Goal: Information Seeking & Learning: Learn about a topic

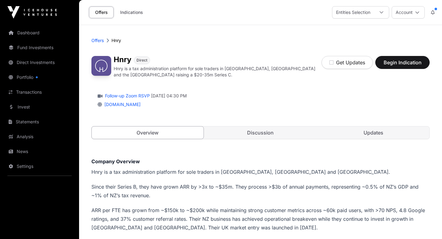
click at [40, 46] on link "Fund Investments" at bounding box center [39, 48] width 69 height 14
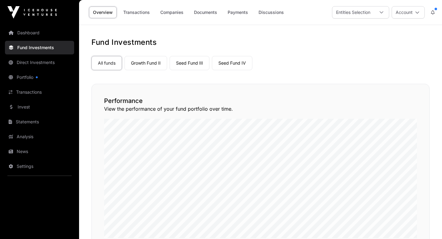
click at [149, 63] on link "Growth Fund II" at bounding box center [146, 63] width 43 height 14
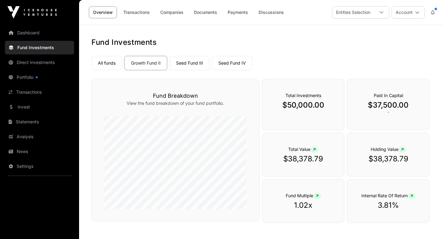
click at [175, 14] on link "Companies" at bounding box center [171, 12] width 31 height 12
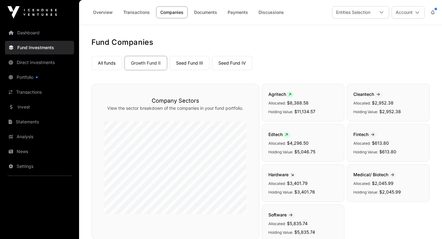
click at [110, 65] on link "All funds" at bounding box center [106, 63] width 31 height 14
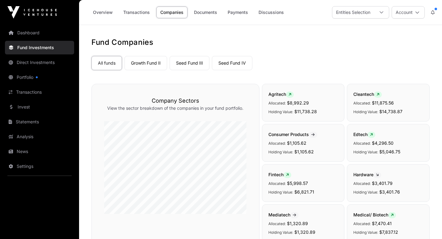
click at [40, 33] on link "Dashboard" at bounding box center [39, 33] width 69 height 14
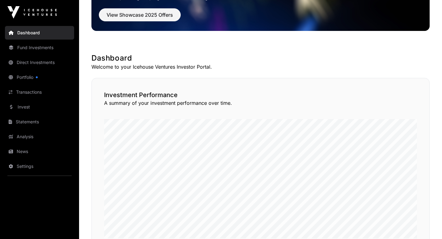
scroll to position [39, 0]
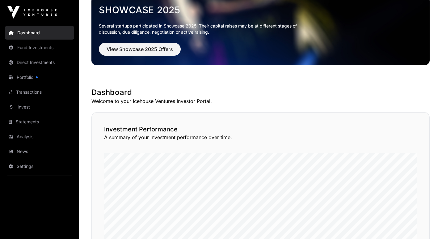
click at [32, 78] on link "Portfolio" at bounding box center [39, 77] width 69 height 14
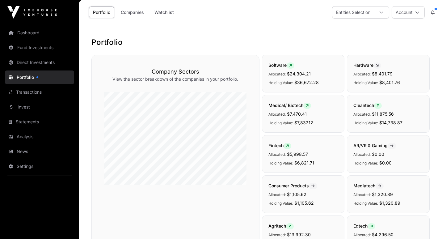
click at [135, 15] on link "Companies" at bounding box center [132, 12] width 31 height 12
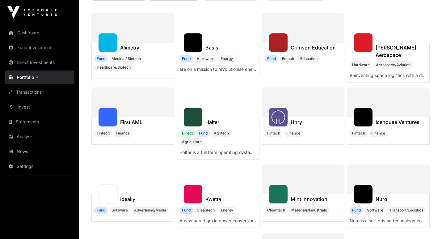
scroll to position [82, 0]
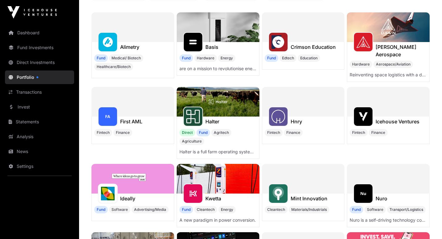
click at [311, 98] on div at bounding box center [303, 102] width 83 height 30
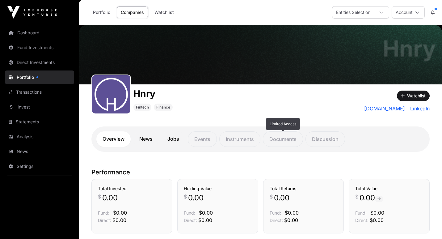
click at [290, 140] on p "Documents" at bounding box center [283, 138] width 40 height 15
click at [145, 138] on link "News" at bounding box center [146, 138] width 26 height 15
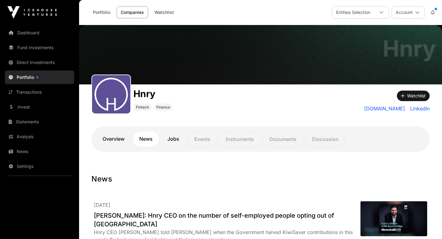
click at [31, 35] on link "Dashboard" at bounding box center [39, 33] width 69 height 14
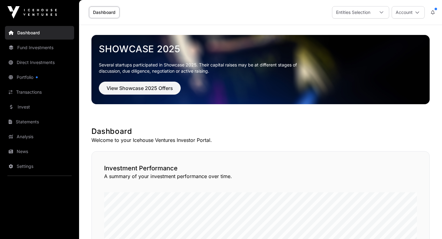
click at [30, 78] on link "Portfolio" at bounding box center [39, 77] width 69 height 14
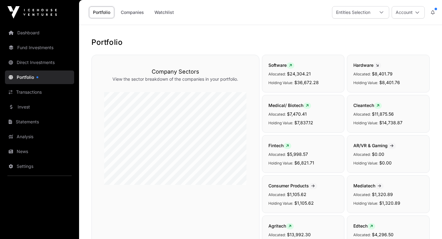
click at [130, 12] on link "Companies" at bounding box center [132, 12] width 31 height 12
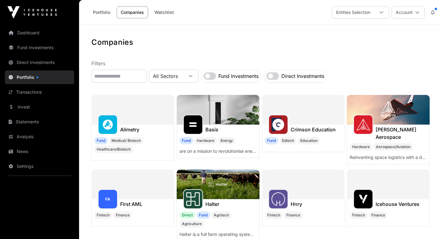
click at [382, 13] on icon at bounding box center [382, 12] width 4 height 2
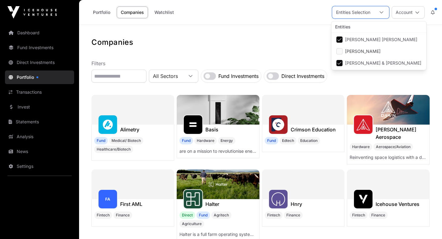
click at [382, 13] on icon at bounding box center [382, 12] width 4 height 2
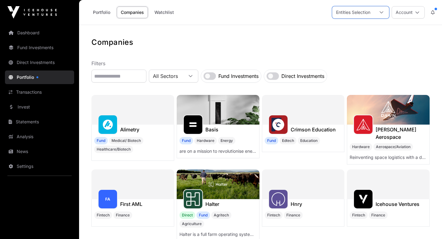
click at [418, 13] on icon at bounding box center [417, 12] width 4 height 4
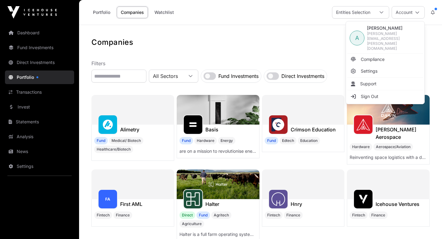
click at [287, 39] on h1 "Companies" at bounding box center [260, 42] width 338 height 10
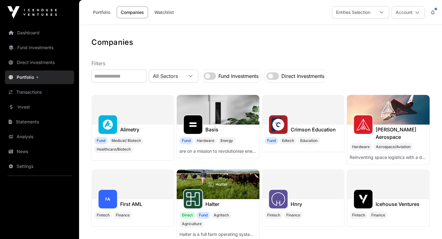
click at [104, 12] on link "Portfolio" at bounding box center [101, 12] width 25 height 12
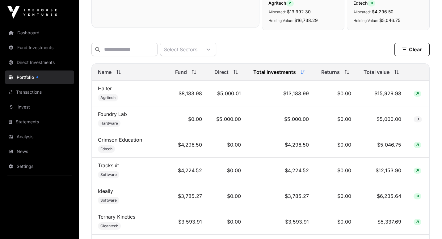
scroll to position [224, 0]
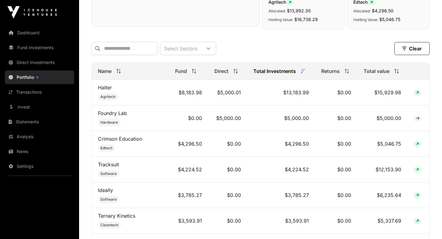
click at [385, 72] on span "Total value" at bounding box center [377, 70] width 26 height 7
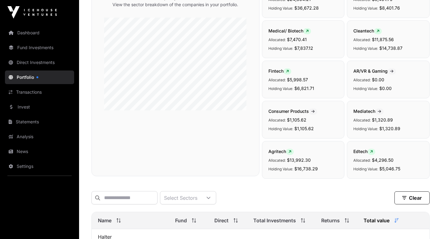
scroll to position [76, 0]
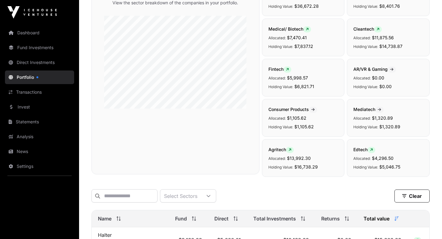
click at [46, 32] on link "Dashboard" at bounding box center [39, 33] width 69 height 14
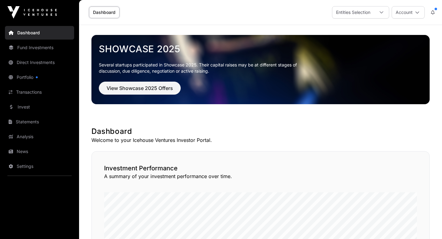
click at [47, 50] on link "Fund Investments" at bounding box center [39, 48] width 69 height 14
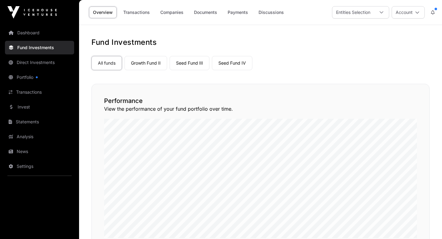
click at [159, 67] on link "Growth Fund II" at bounding box center [146, 63] width 43 height 14
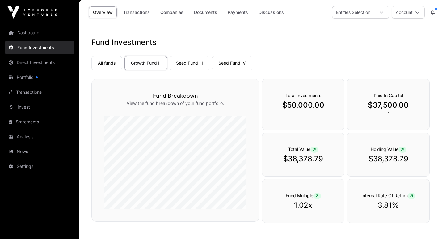
click at [145, 15] on link "Transactions" at bounding box center [136, 12] width 35 height 12
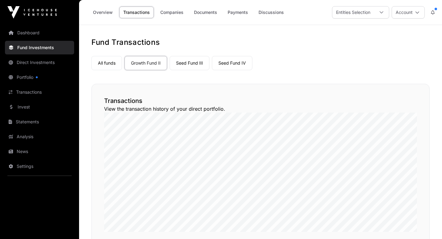
click at [178, 12] on link "Companies" at bounding box center [171, 12] width 31 height 12
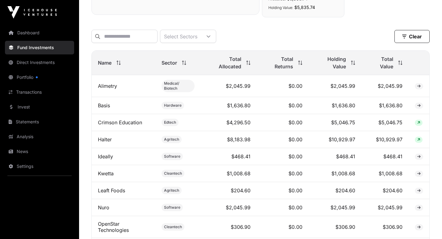
scroll to position [224, 0]
click at [390, 70] on span "Total Value" at bounding box center [381, 63] width 26 height 15
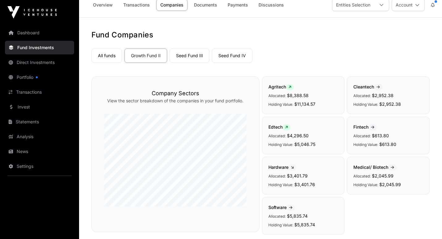
scroll to position [0, 0]
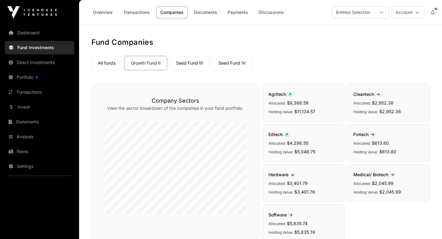
click at [34, 165] on link "Settings" at bounding box center [39, 166] width 69 height 14
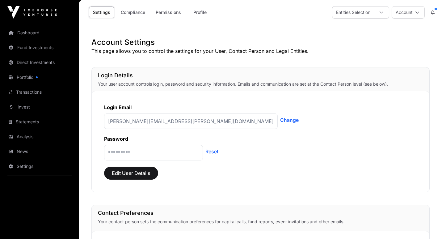
click at [35, 153] on link "News" at bounding box center [39, 152] width 69 height 14
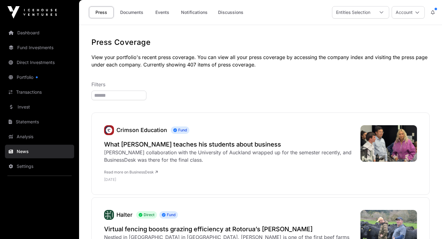
click at [37, 139] on link "Analysis" at bounding box center [39, 137] width 69 height 14
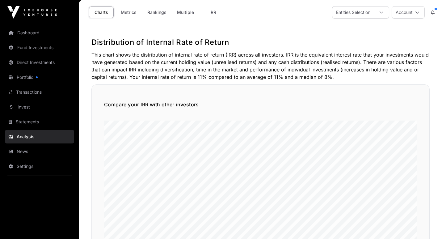
click at [382, 11] on icon at bounding box center [381, 12] width 4 height 4
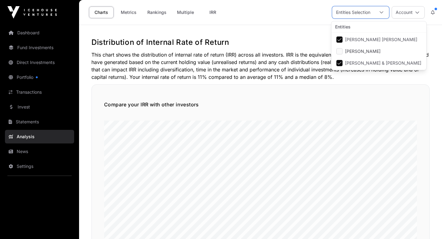
scroll to position [6, 4]
click at [382, 11] on icon at bounding box center [381, 12] width 4 height 4
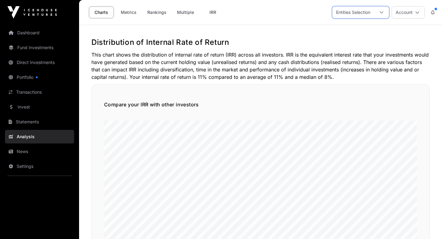
click at [32, 119] on link "Statements" at bounding box center [39, 122] width 69 height 14
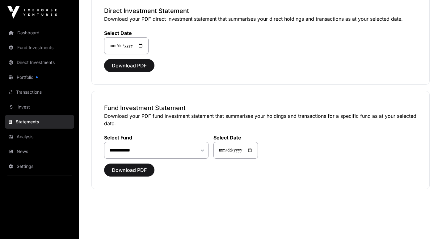
scroll to position [62, 0]
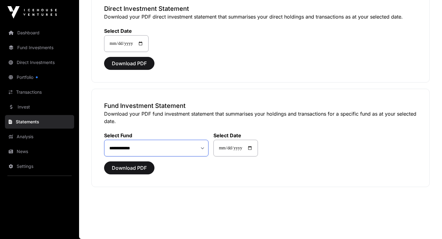
click at [203, 147] on select "**********" at bounding box center [156, 148] width 104 height 17
select select "**"
click at [104, 140] on select "**********" at bounding box center [156, 148] width 104 height 17
click at [132, 168] on span "Download PDF" at bounding box center [129, 167] width 35 height 7
click at [36, 107] on link "Invest" at bounding box center [39, 107] width 69 height 14
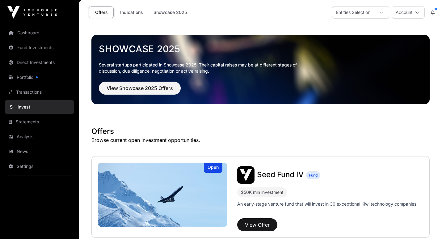
click at [42, 92] on link "Transactions" at bounding box center [39, 92] width 69 height 14
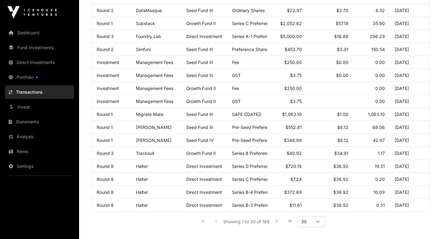
scroll to position [329, 0]
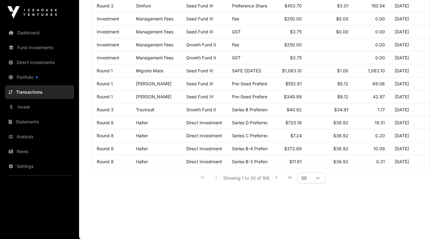
click at [32, 77] on link "Portfolio" at bounding box center [39, 77] width 69 height 14
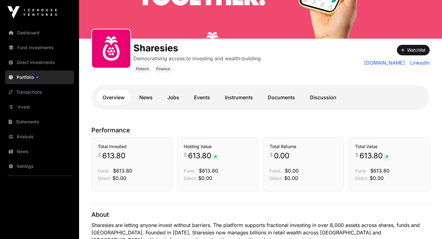
scroll to position [64, 0]
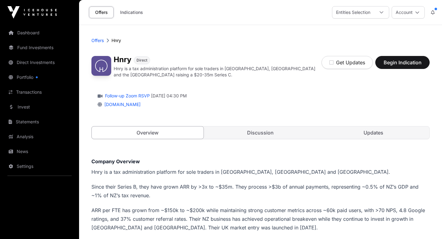
click at [35, 32] on link "Dashboard" at bounding box center [39, 33] width 69 height 14
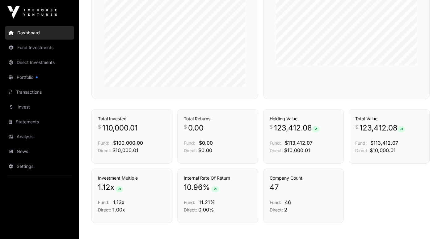
scroll to position [411, 0]
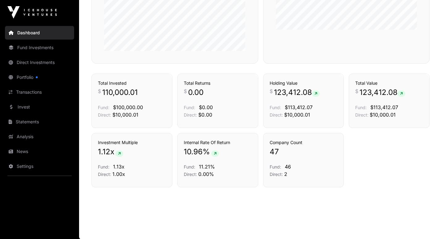
click at [50, 48] on link "Fund Investments" at bounding box center [39, 48] width 69 height 14
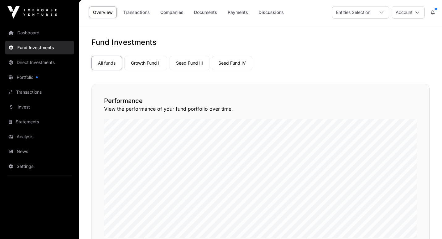
click at [155, 66] on link "Growth Fund II" at bounding box center [146, 63] width 43 height 14
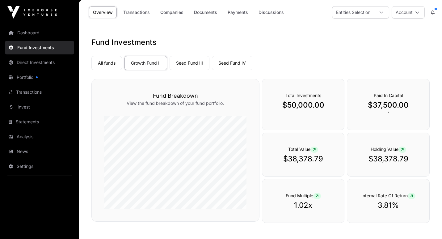
click at [211, 13] on link "Documents" at bounding box center [205, 12] width 31 height 12
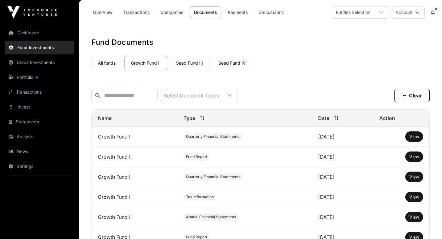
click at [414, 137] on span "View" at bounding box center [414, 136] width 10 height 5
click at [58, 48] on link "Fund Investments" at bounding box center [39, 48] width 69 height 14
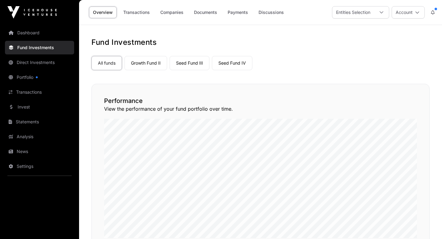
click at [150, 64] on link "Growth Fund II" at bounding box center [146, 63] width 43 height 14
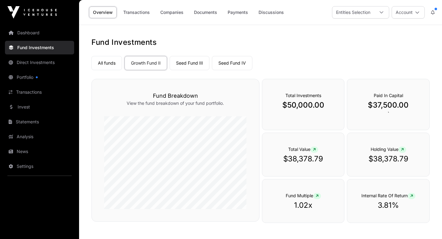
click at [246, 13] on link "Payments" at bounding box center [238, 12] width 28 height 12
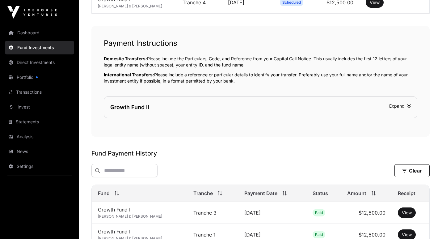
scroll to position [187, 0]
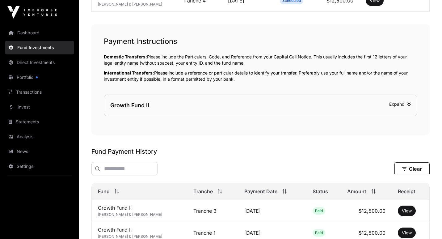
click at [409, 105] on icon at bounding box center [409, 104] width 4 height 4
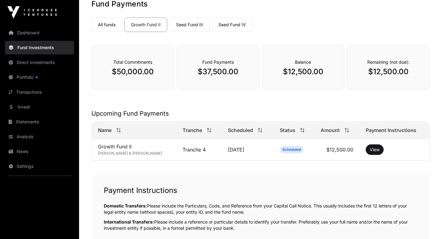
scroll to position [0, 0]
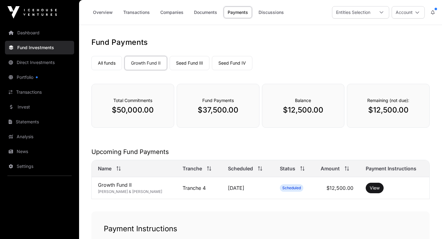
click at [103, 15] on link "Overview" at bounding box center [103, 12] width 28 height 12
